Goal: Information Seeking & Learning: Find specific page/section

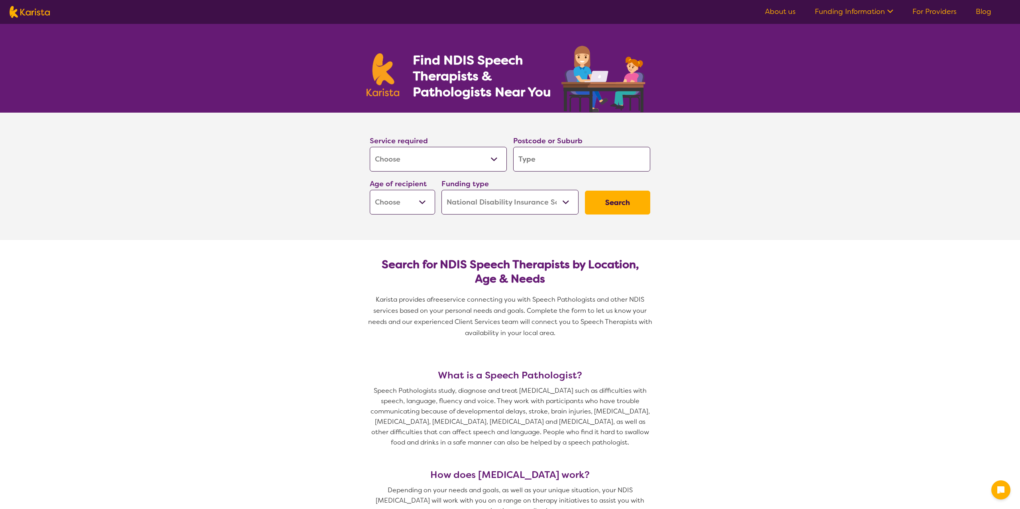
select select "[MEDICAL_DATA]"
select select "NDIS"
select select "[MEDICAL_DATA]"
select select "NDIS"
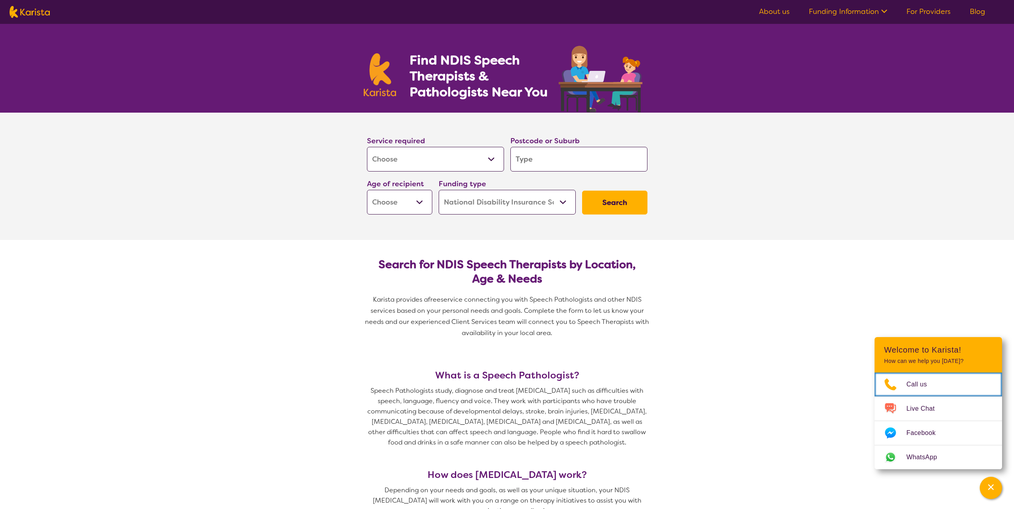
scroll to position [40, 0]
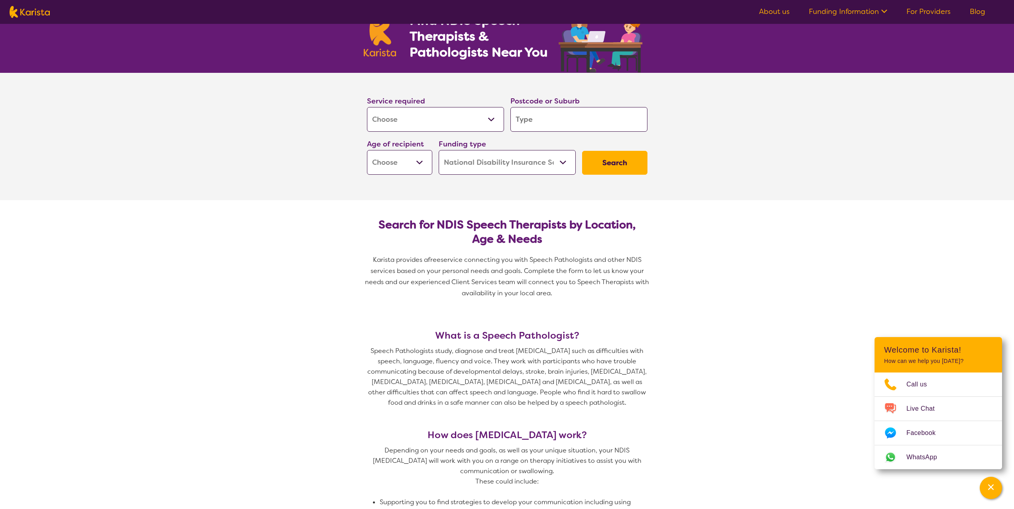
click at [499, 116] on select "Allied Health Assistant Assessment ([MEDICAL_DATA] or [MEDICAL_DATA]) Behaviour…" at bounding box center [435, 119] width 137 height 25
drag, startPoint x: 499, startPoint y: 116, endPoint x: 533, endPoint y: 113, distance: 34.8
click at [499, 116] on select "Allied Health Assistant Assessment ([MEDICAL_DATA] or [MEDICAL_DATA]) Behaviour…" at bounding box center [435, 119] width 137 height 25
click at [560, 114] on input "search" at bounding box center [578, 119] width 137 height 25
type input "6"
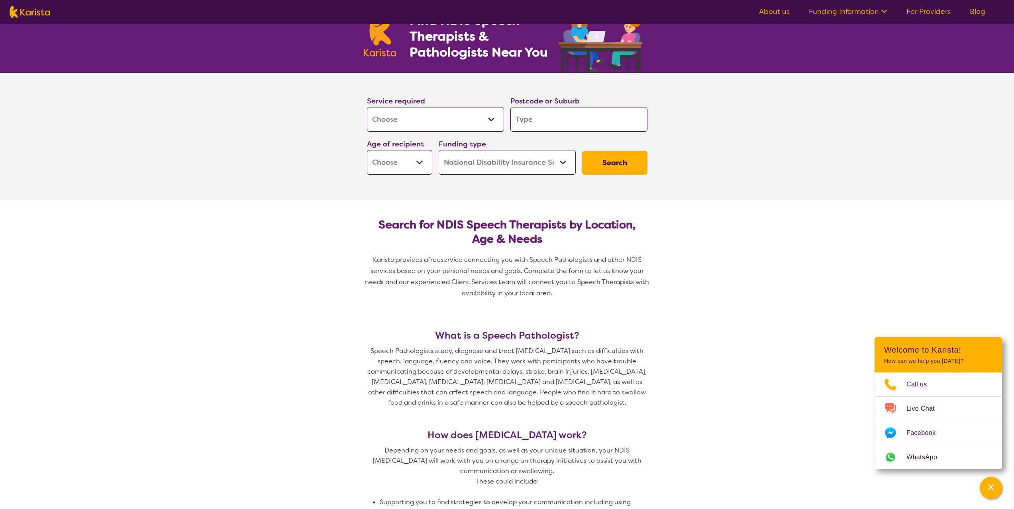
type input "6"
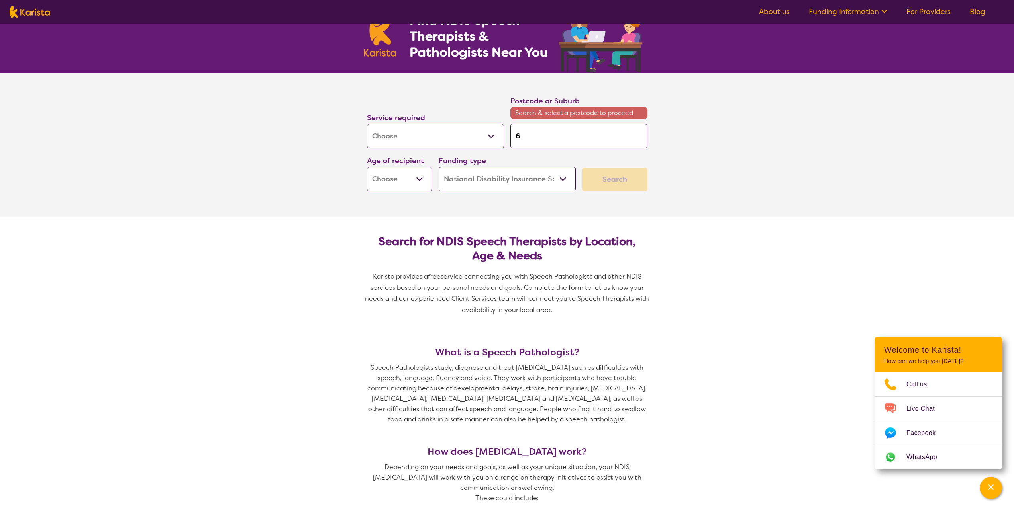
type input "61"
type input "611"
type input "6112"
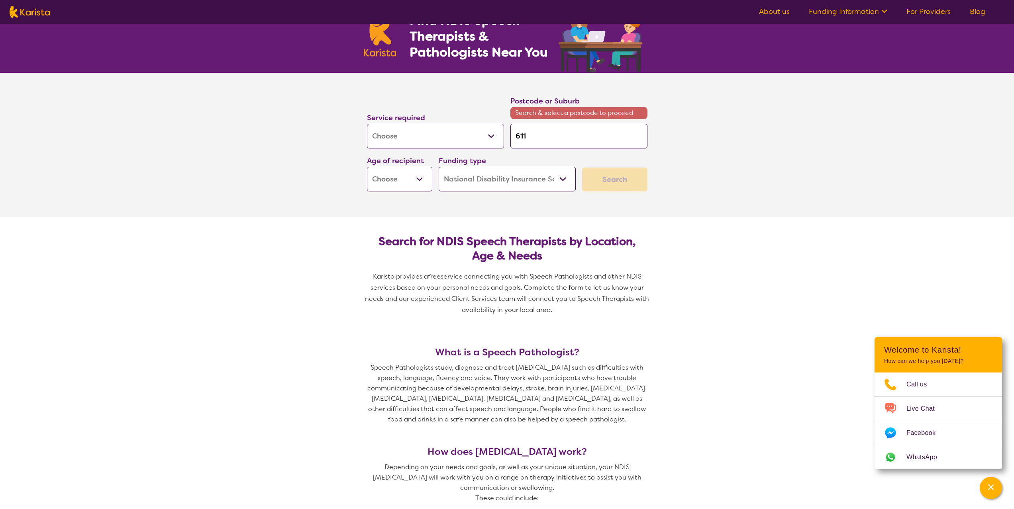
type input "6112"
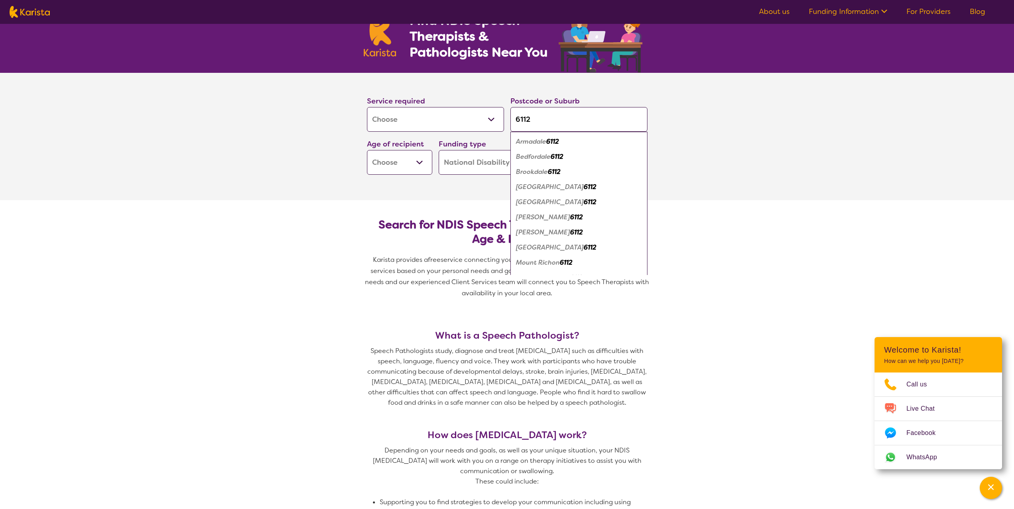
type input "6112"
click at [536, 146] on div "Armadale 6112" at bounding box center [578, 141] width 129 height 15
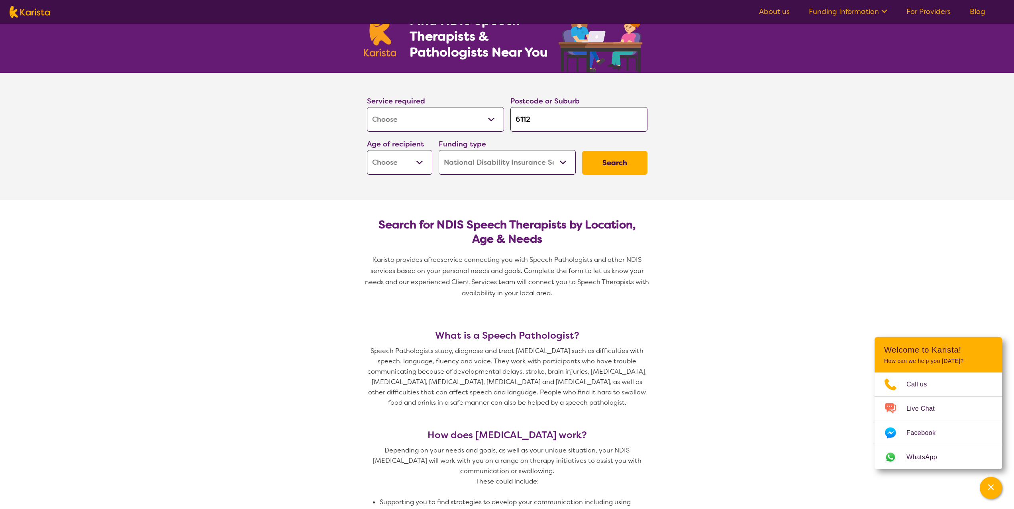
click at [417, 168] on select "Early Childhood - 0 to 9 Child - 10 to 11 Adolescent - 12 to 17 Adult - 18 to 6…" at bounding box center [399, 162] width 65 height 25
click at [429, 160] on select "Early Childhood - 0 to 9 Child - 10 to 11 Adolescent - 12 to 17 Adult - 18 to 6…" at bounding box center [399, 162] width 65 height 25
select select "AD"
click at [367, 150] on select "Early Childhood - 0 to 9 Child - 10 to 11 Adolescent - 12 to 17 Adult - 18 to 6…" at bounding box center [399, 162] width 65 height 25
select select "AD"
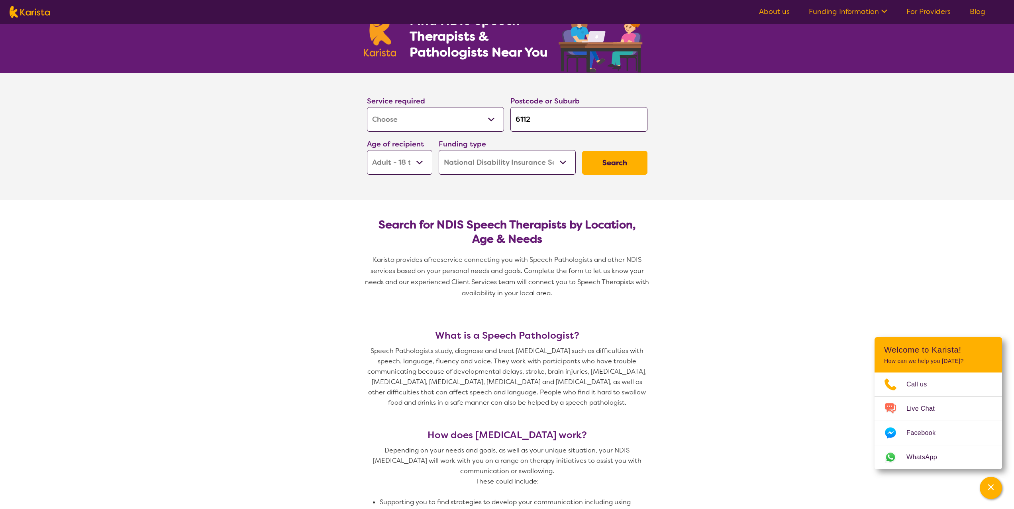
click at [598, 156] on button "Search" at bounding box center [614, 163] width 65 height 24
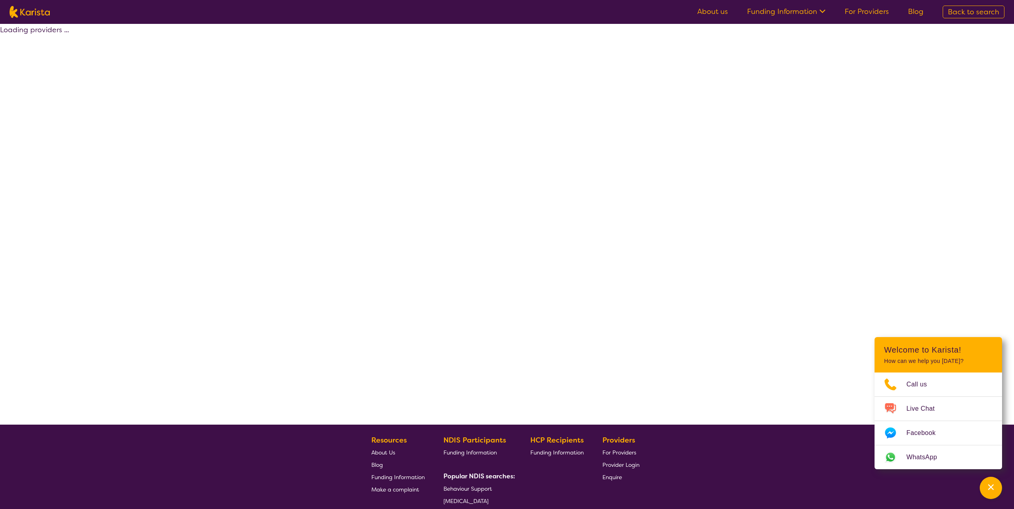
select select "by_score"
